Goal: Browse casually

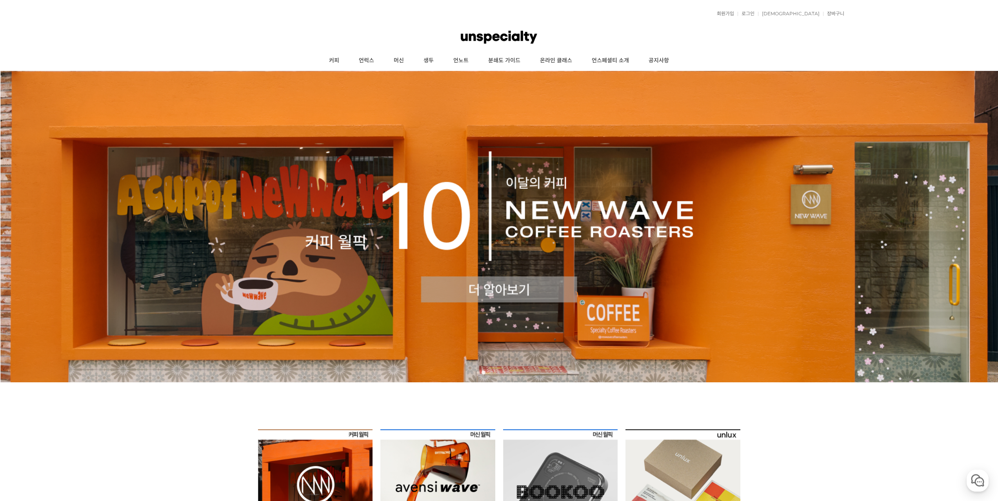
click at [372, 270] on img at bounding box center [499, 227] width 998 height 312
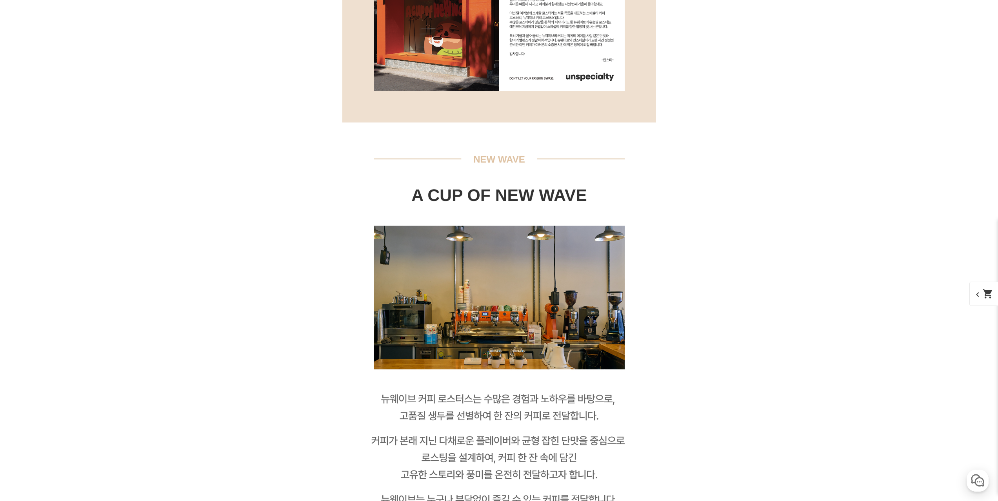
scroll to position [980, 0]
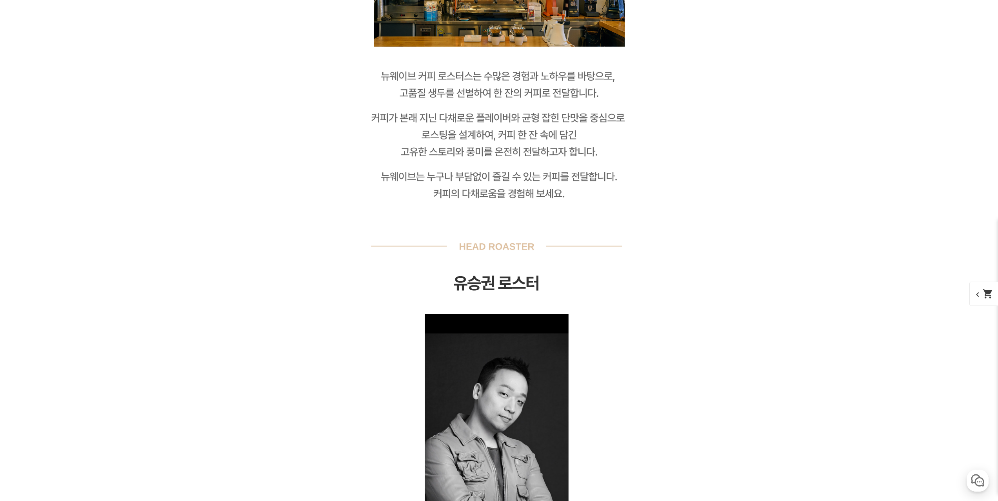
drag, startPoint x: 755, startPoint y: 195, endPoint x: 770, endPoint y: 329, distance: 135.0
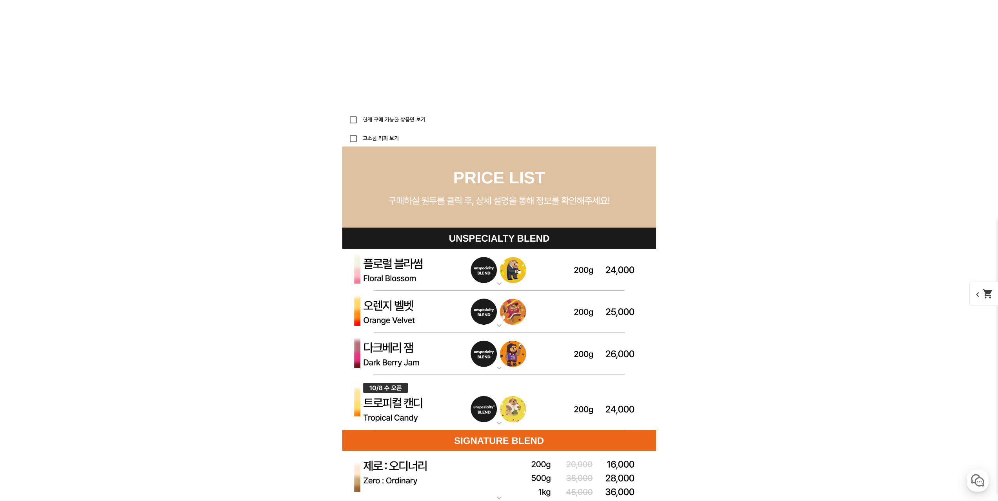
scroll to position [2169, 0]
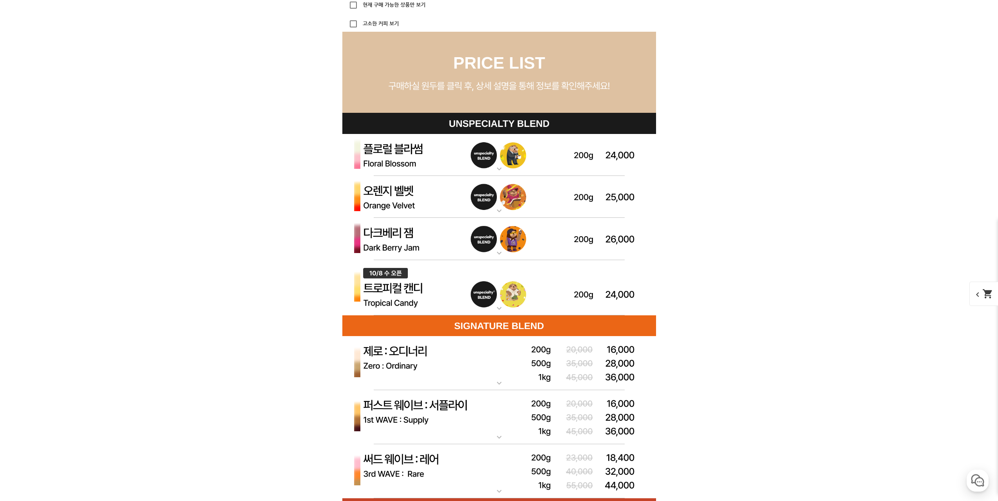
click at [598, 251] on img at bounding box center [499, 239] width 314 height 42
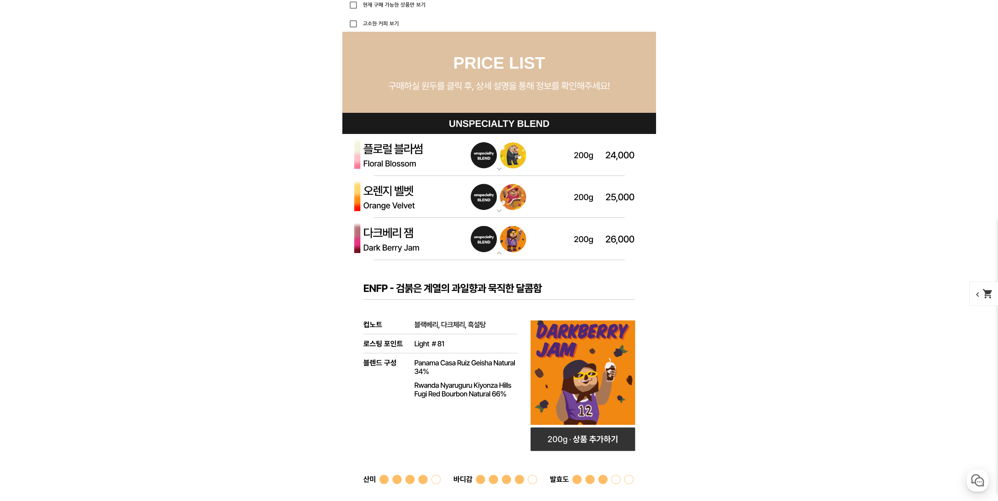
click at [599, 243] on img at bounding box center [499, 239] width 314 height 42
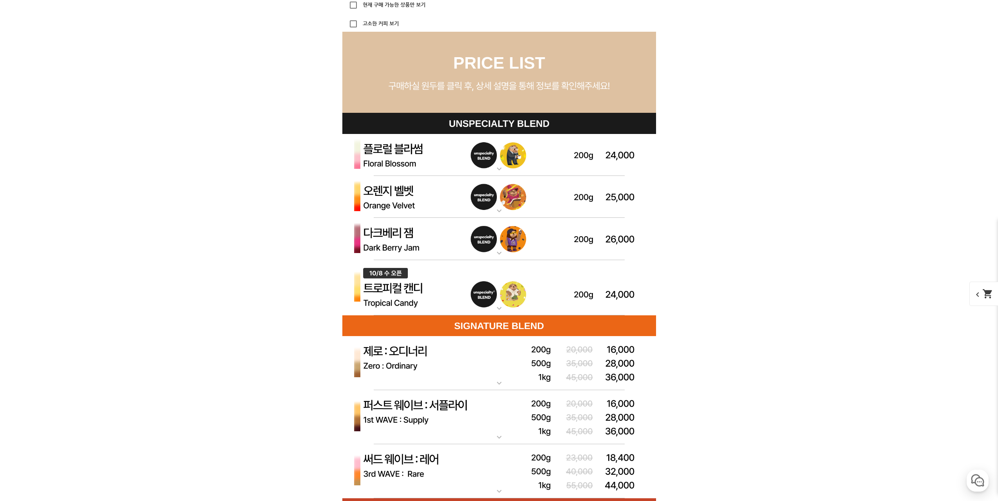
click at [559, 207] on img at bounding box center [499, 197] width 314 height 42
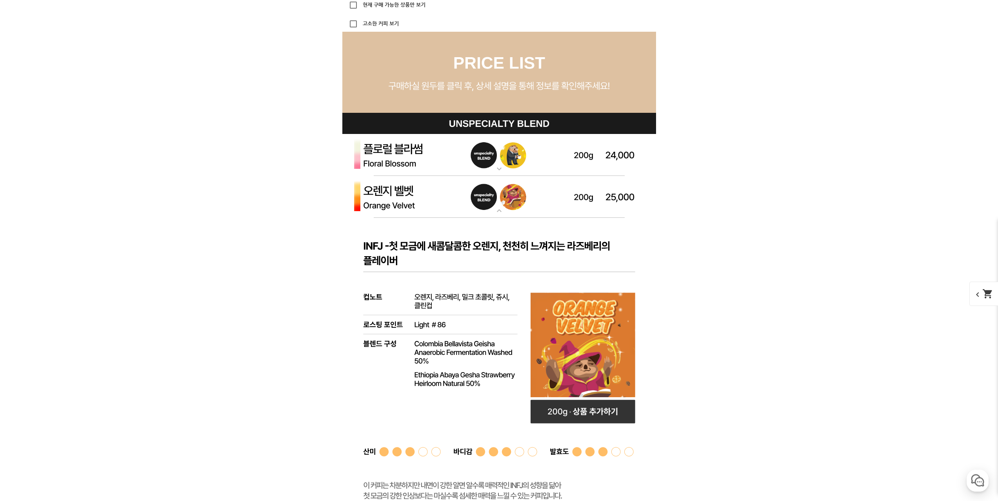
click at [557, 198] on img at bounding box center [499, 197] width 314 height 42
